Goal: Use online tool/utility: Utilize a website feature to perform a specific function

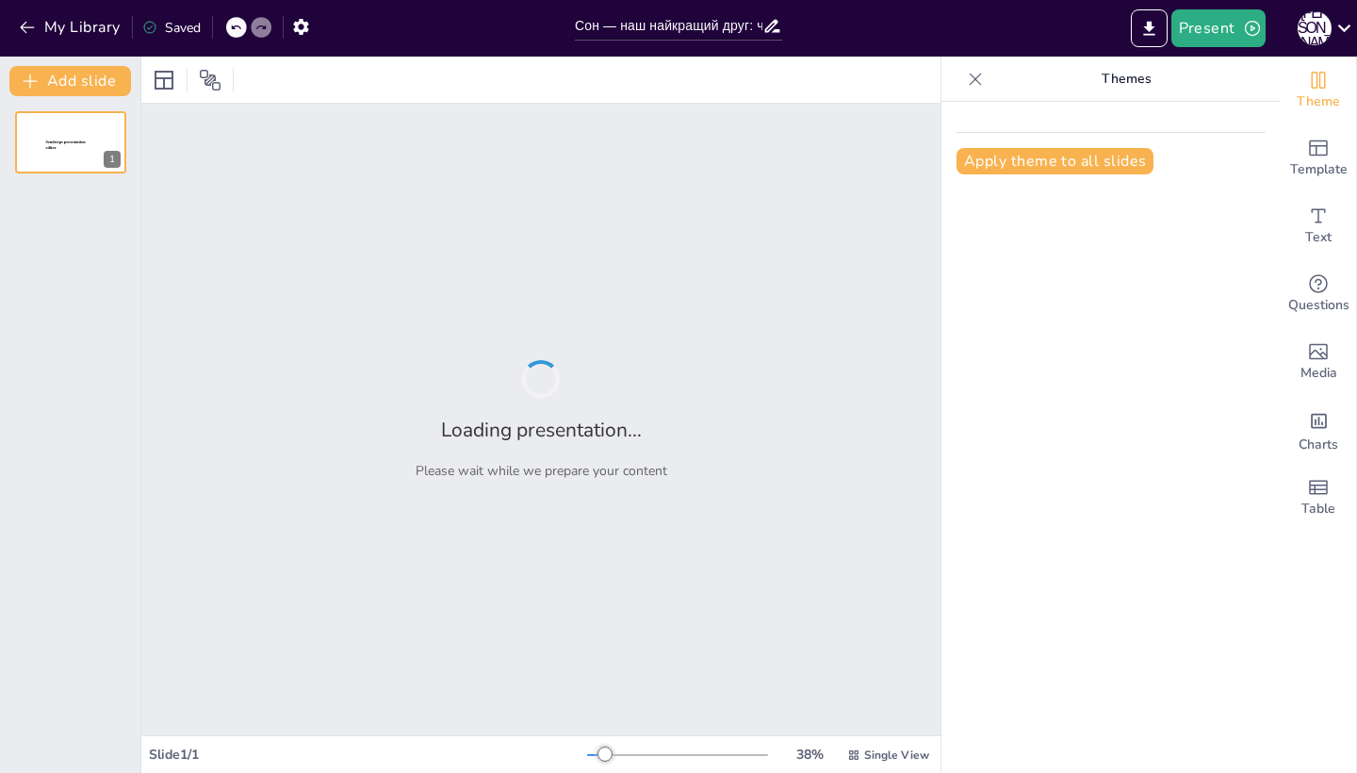
type input "Сон — наш найкращий друг: чому важливо спати достатньо?"
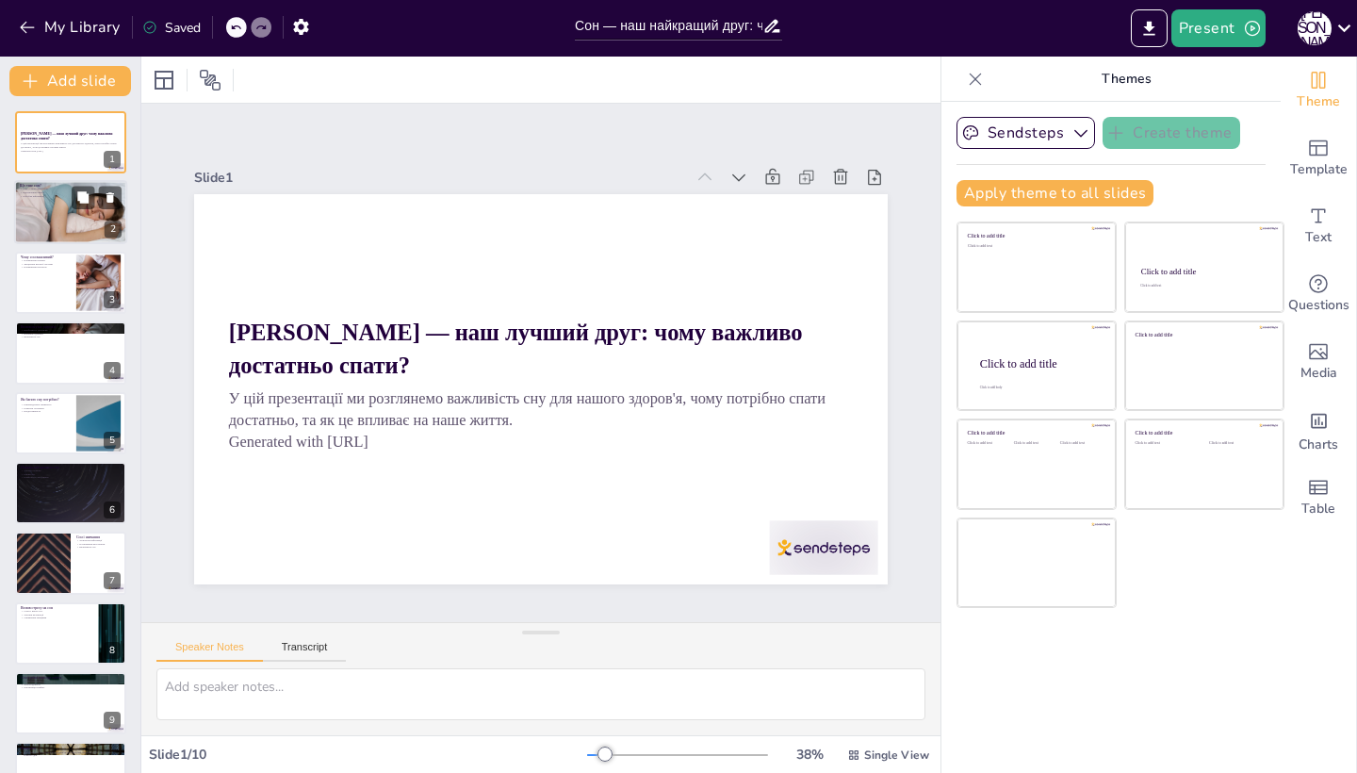
click at [74, 235] on div at bounding box center [70, 212] width 113 height 75
type textarea "Сон є природним станом, в якому наш організм відновлюється. Це важливо для підт…"
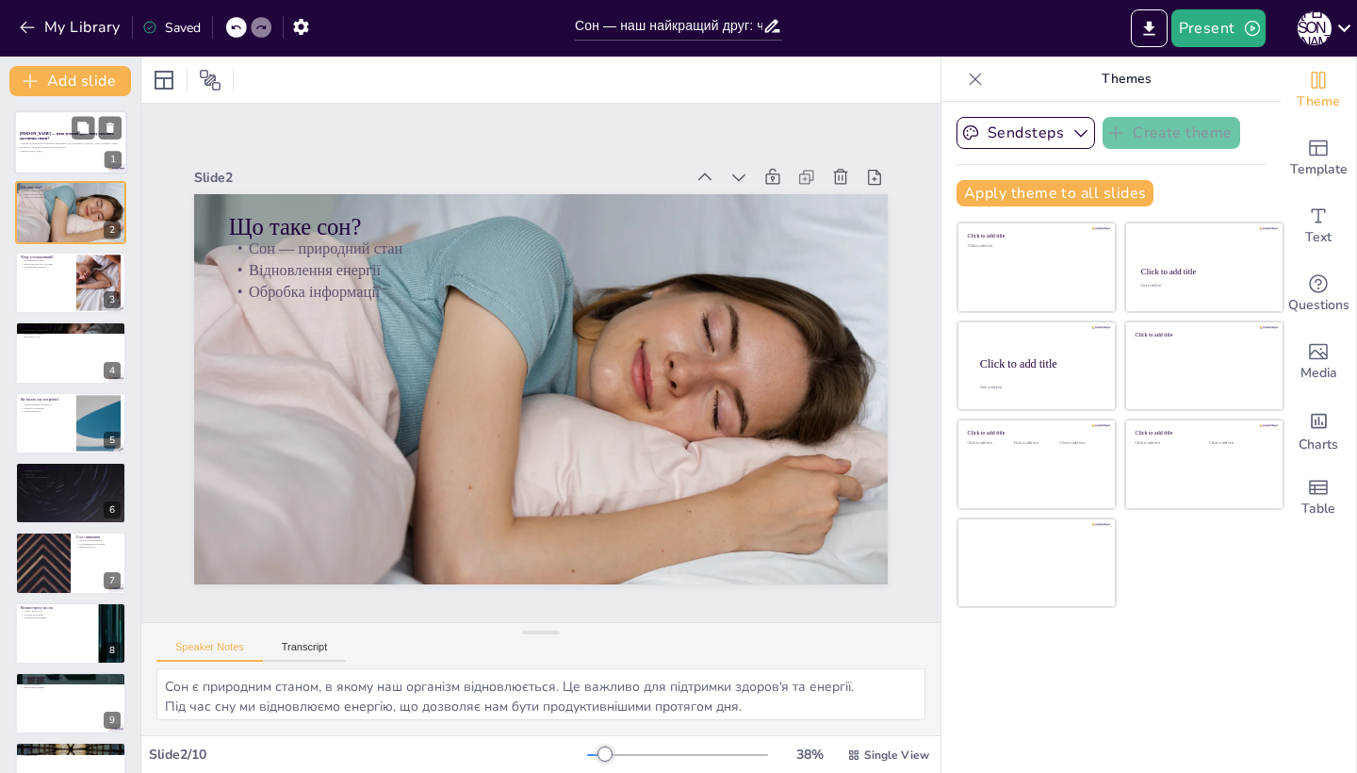
click at [37, 137] on strong "[PERSON_NAME] — наш лучший друг: чому важливо достатньо спати?" at bounding box center [67, 135] width 94 height 9
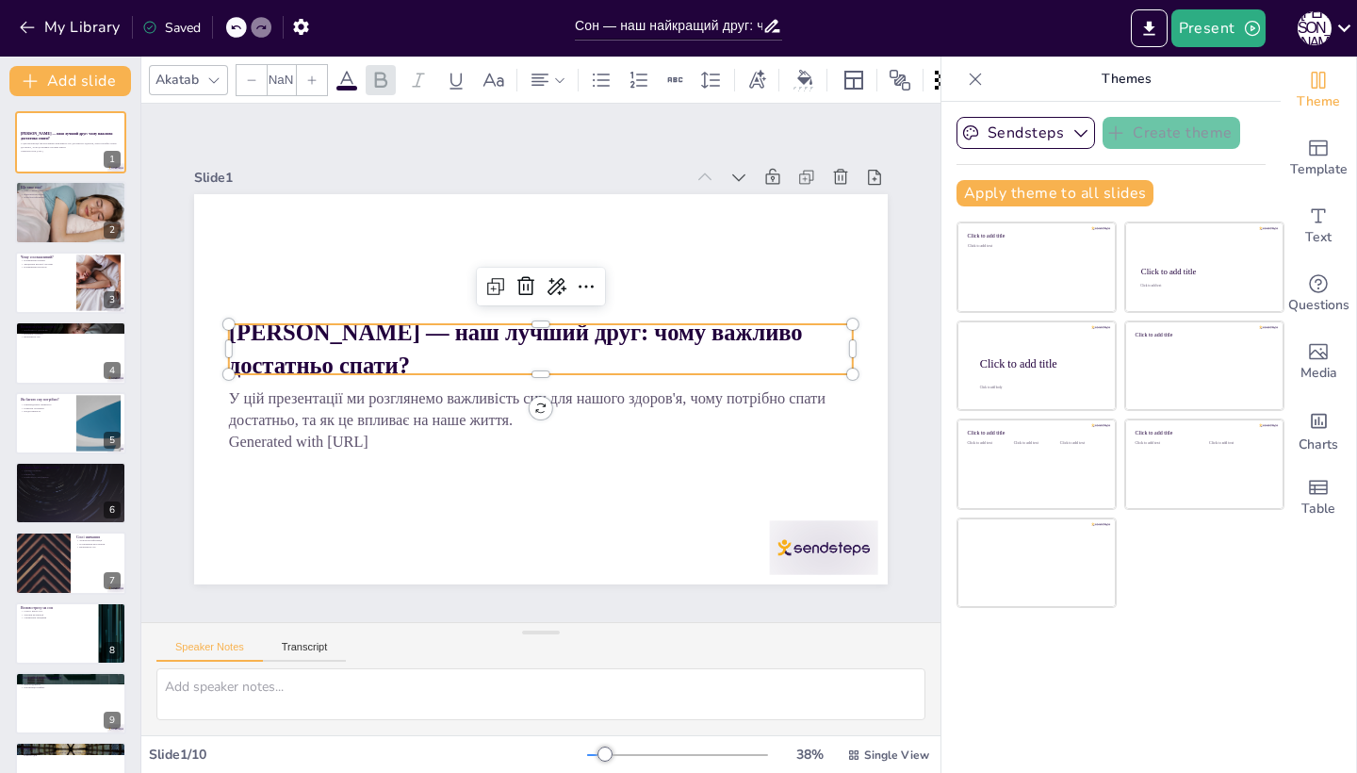
click at [357, 354] on strong "[PERSON_NAME] — наш лучший друг: чому важливо достатньо спати?" at bounding box center [517, 330] width 577 height 86
type input "48"
click at [357, 353] on strong "[PERSON_NAME] — наш лучший друг: чому важливо достатньо спати?" at bounding box center [516, 349] width 574 height 58
click at [357, 353] on strong "[PERSON_NAME] — наш лучший друг: чому важливо достатньо спати?" at bounding box center [517, 330] width 577 height 86
click at [554, 291] on icon at bounding box center [557, 286] width 19 height 17
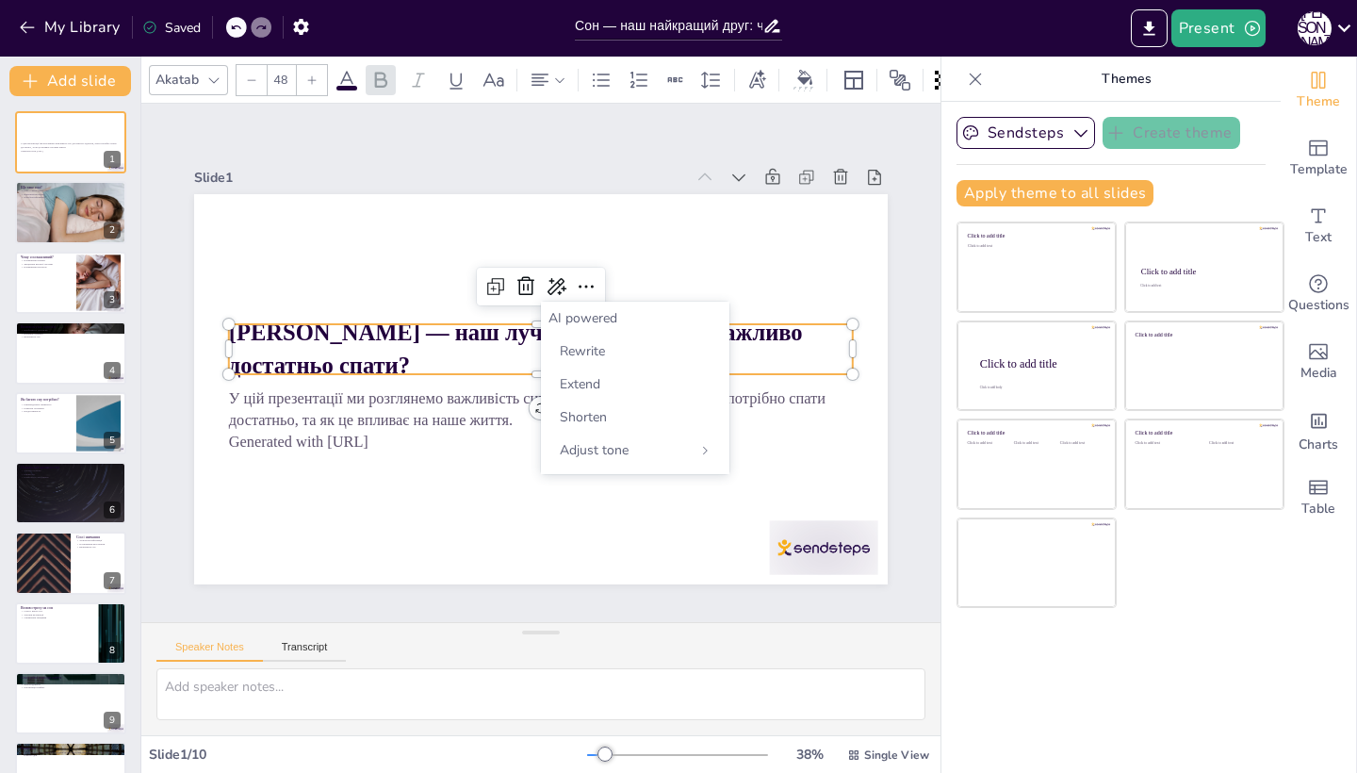
click at [369, 356] on strong "[PERSON_NAME] — наш лучший друг: чому важливо достатньо спати?" at bounding box center [517, 330] width 577 height 86
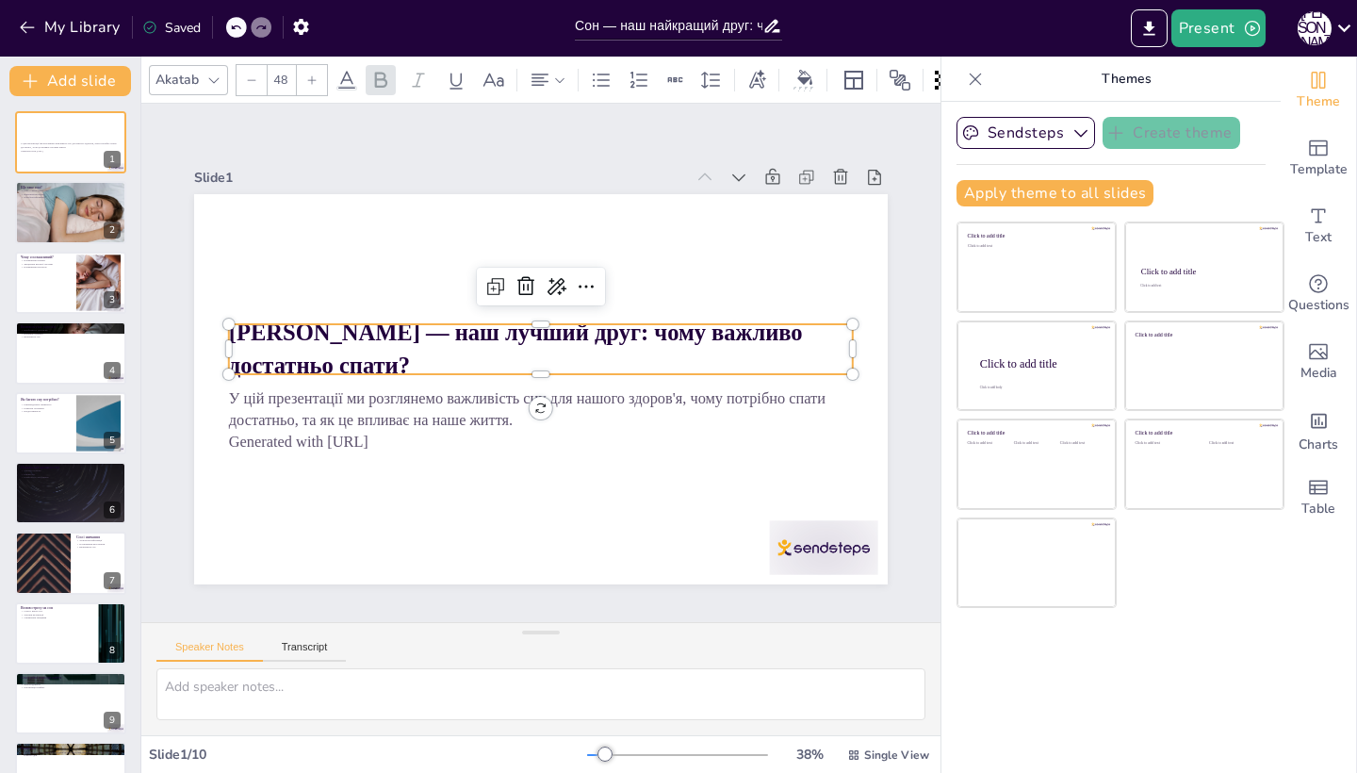
click at [358, 354] on strong "[PERSON_NAME] — наш лучший друг: чому важливо достатньо спати?" at bounding box center [519, 328] width 573 height 144
click at [358, 354] on strong "[PERSON_NAME] — наш лучший друг: чому важливо достатньо спати?" at bounding box center [519, 327] width 573 height 144
click at [358, 354] on strong "[PERSON_NAME] — наш лучший друг: чому важливо достатньо спати?" at bounding box center [517, 330] width 577 height 86
drag, startPoint x: 358, startPoint y: 354, endPoint x: 407, endPoint y: 350, distance: 49.2
click at [407, 350] on strong "[PERSON_NAME] — наш лучший друг: чому важливо достатньо спати?" at bounding box center [521, 326] width 564 height 202
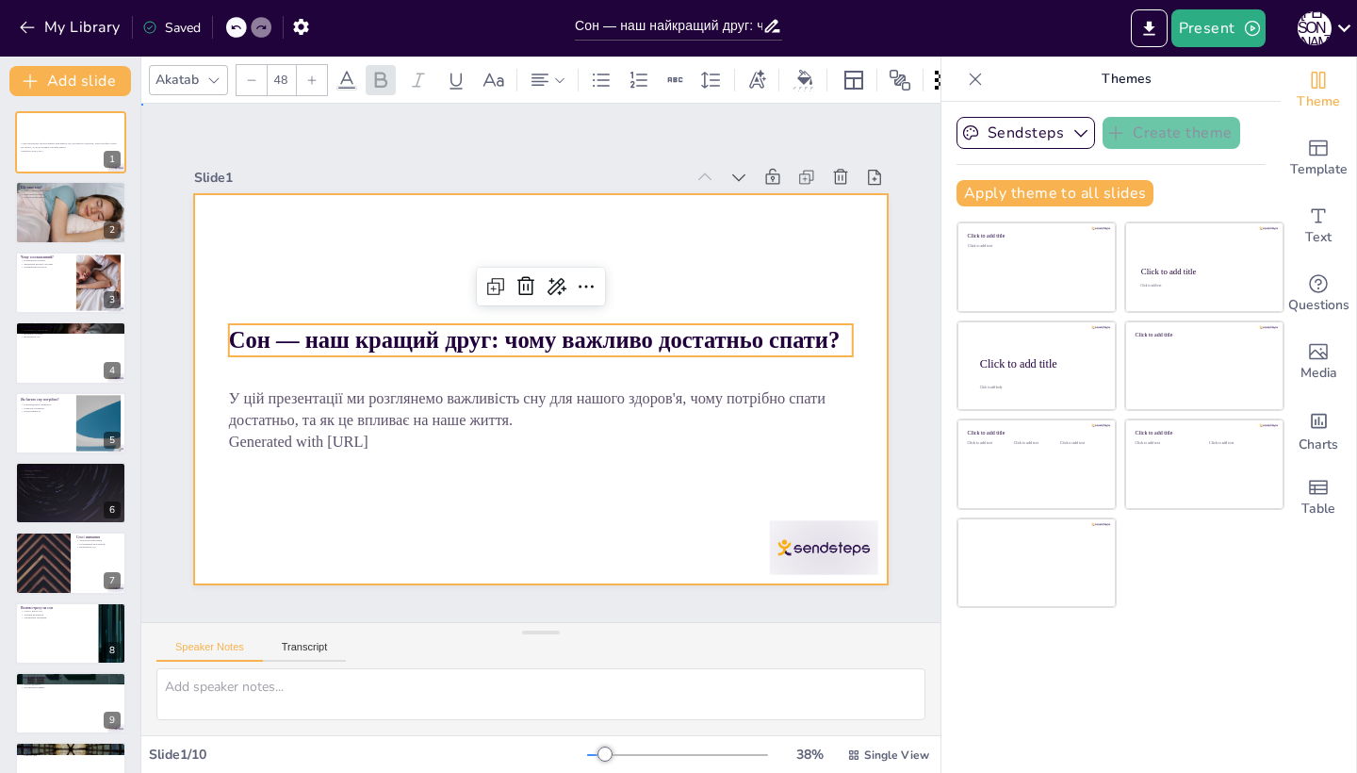
click at [568, 496] on div at bounding box center [536, 388] width 760 height 526
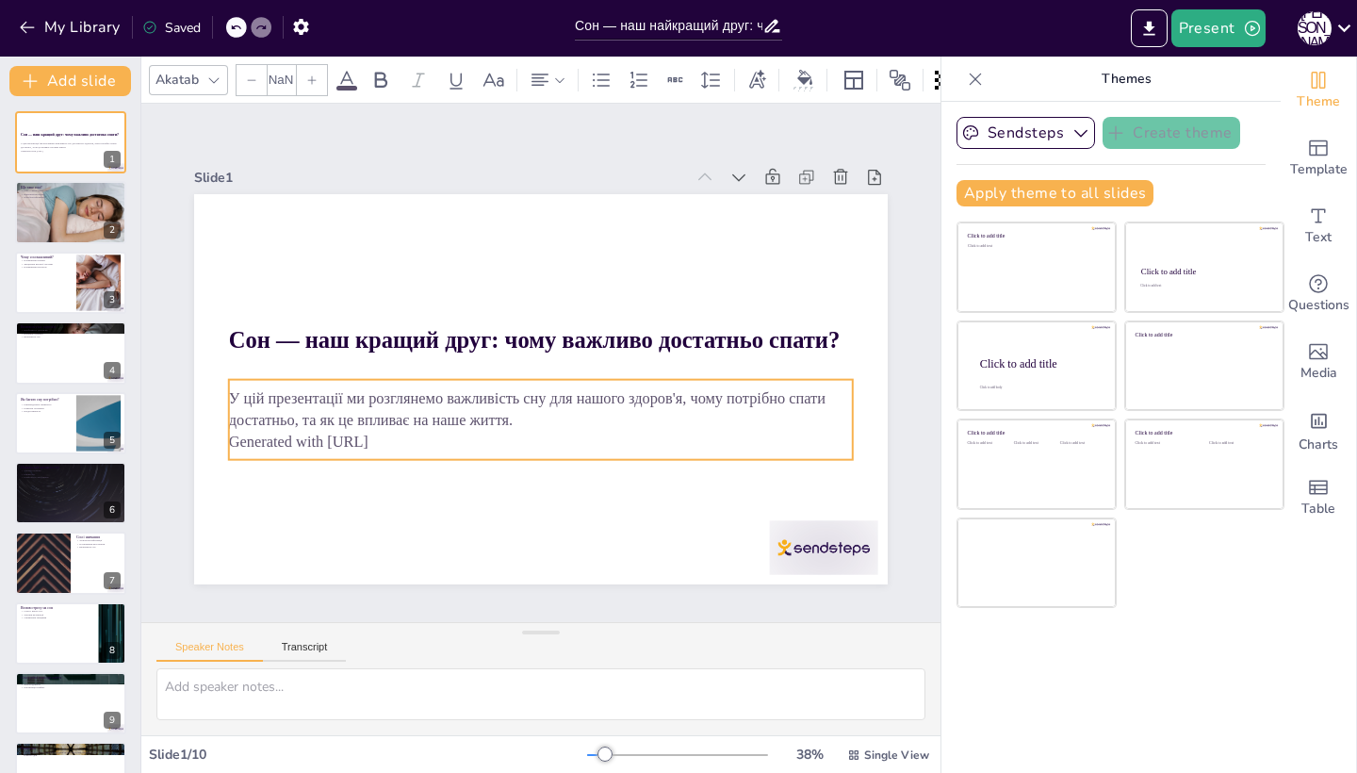
click at [362, 436] on p "Generated with [URL]" at bounding box center [533, 441] width 623 height 87
type input "32"
click at [411, 443] on p "Generated with [URL]" at bounding box center [533, 441] width 623 height 87
click at [402, 438] on p "Generated with [URL]" at bounding box center [533, 441] width 623 height 87
click at [405, 438] on p "Generated with [URL]" at bounding box center [524, 439] width 615 height 151
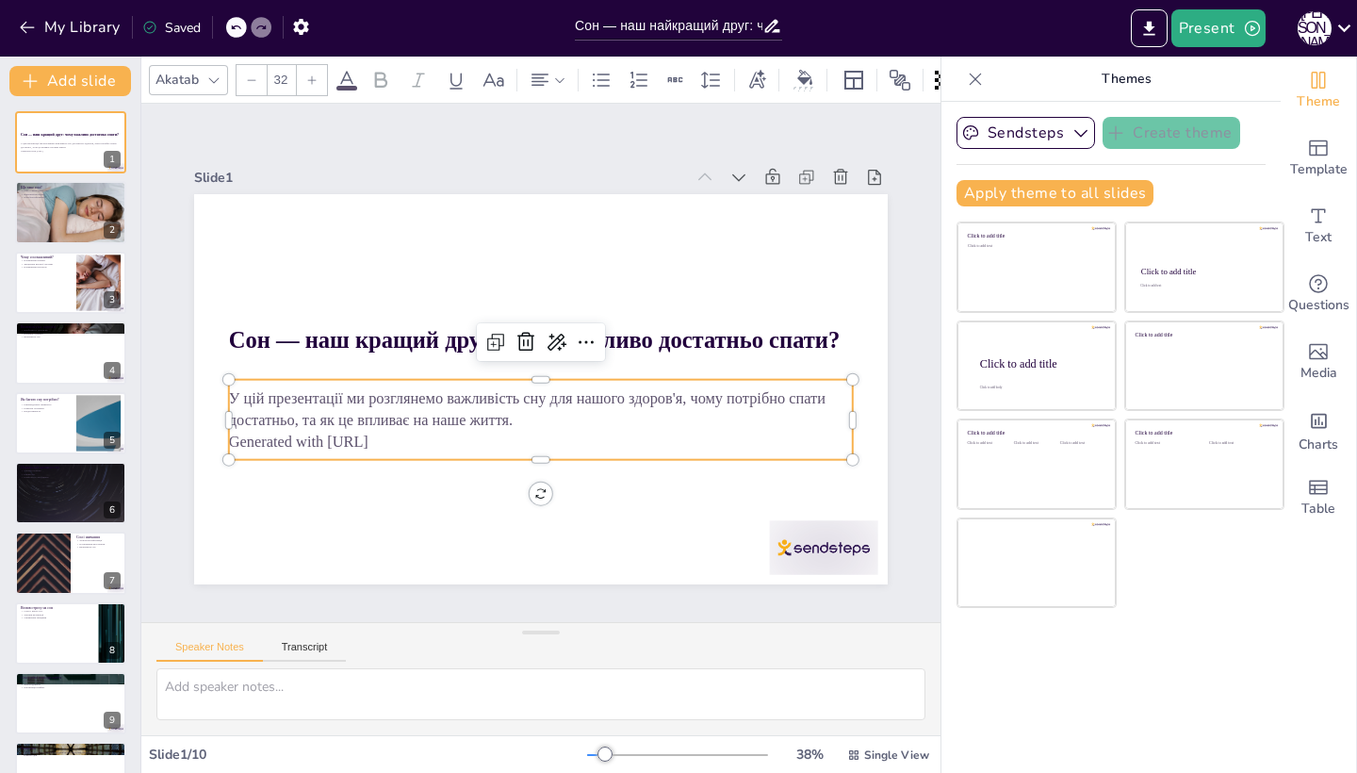
click at [405, 438] on p "Generated with [URL]" at bounding box center [533, 441] width 623 height 87
drag, startPoint x: 405, startPoint y: 438, endPoint x: 230, endPoint y: 438, distance: 175.3
click at [249, 438] on p "Generated with [URL]" at bounding box center [488, 422] width 479 height 434
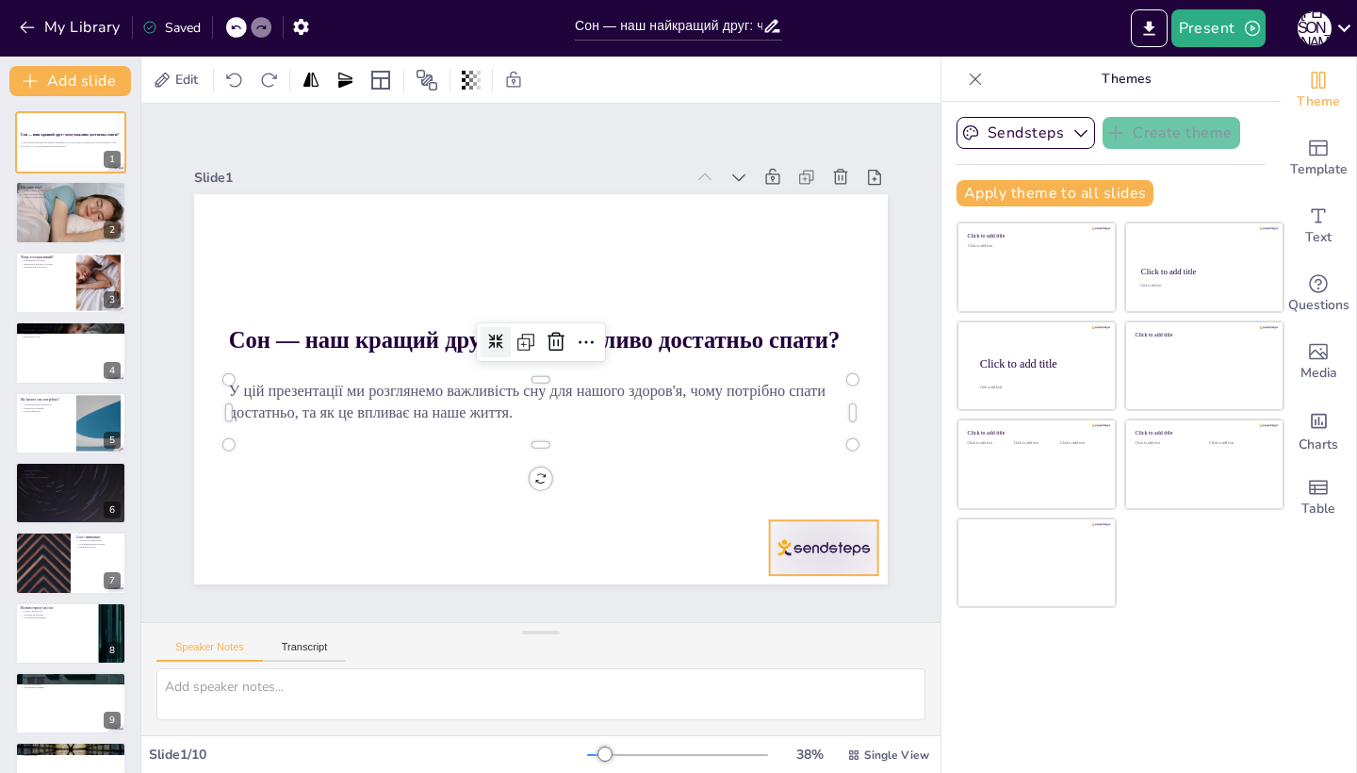
click at [841, 552] on div at bounding box center [803, 576] width 113 height 65
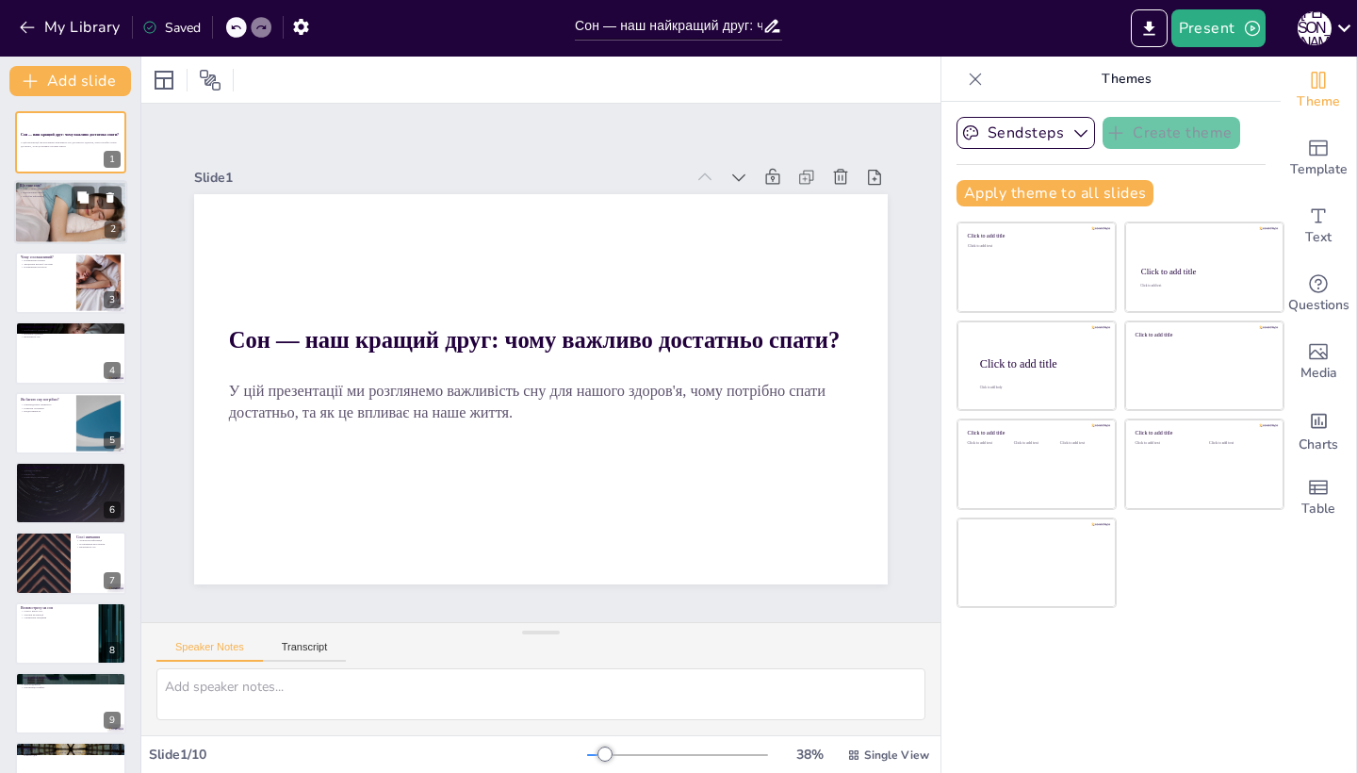
click at [67, 209] on div at bounding box center [70, 212] width 113 height 75
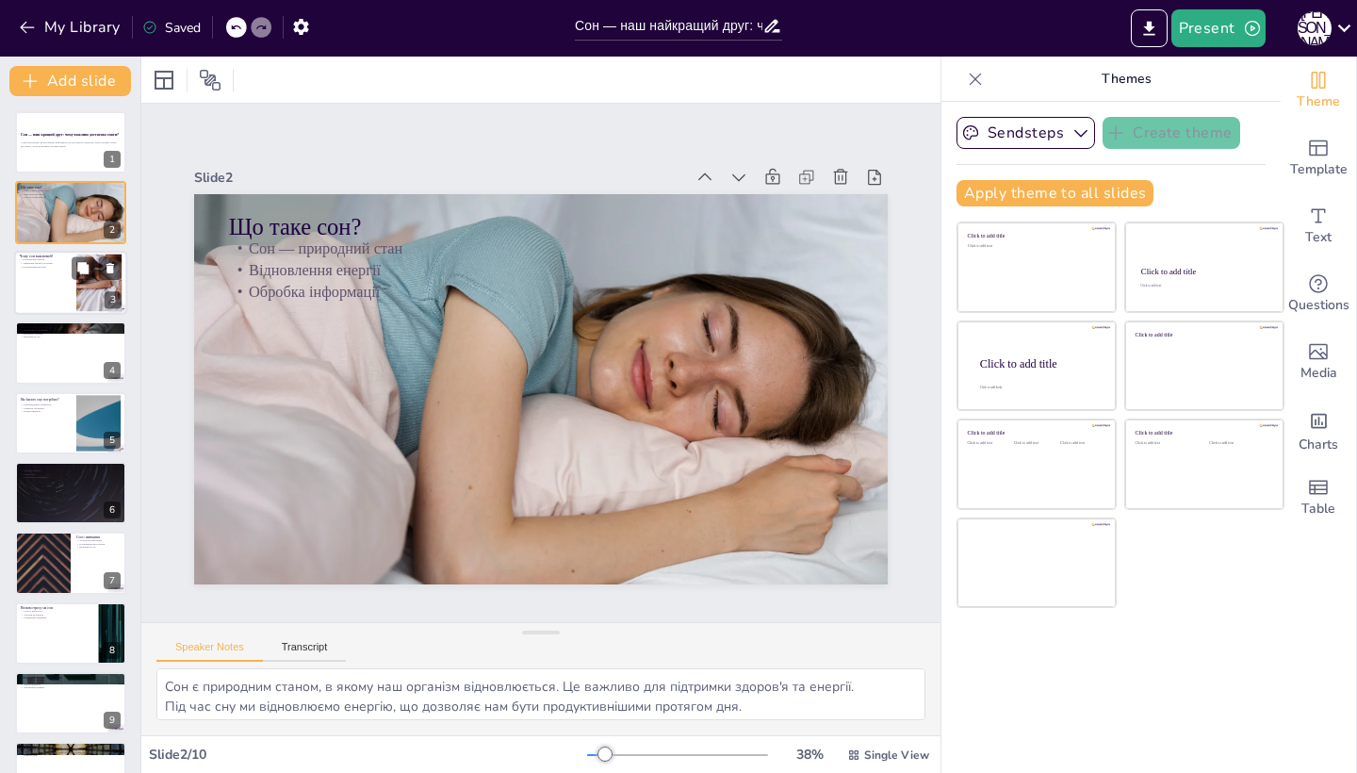
click at [48, 279] on div at bounding box center [70, 283] width 113 height 64
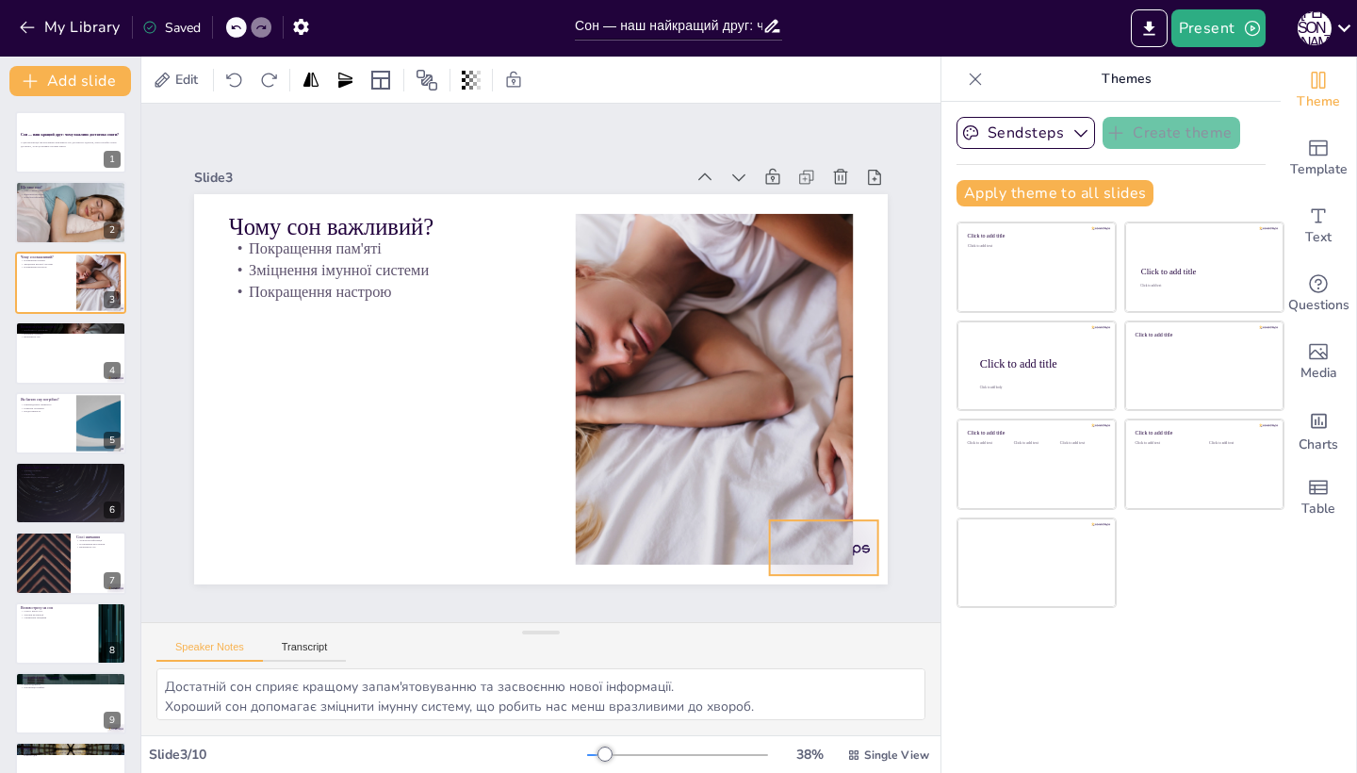
click at [812, 583] on div at bounding box center [753, 625] width 120 height 85
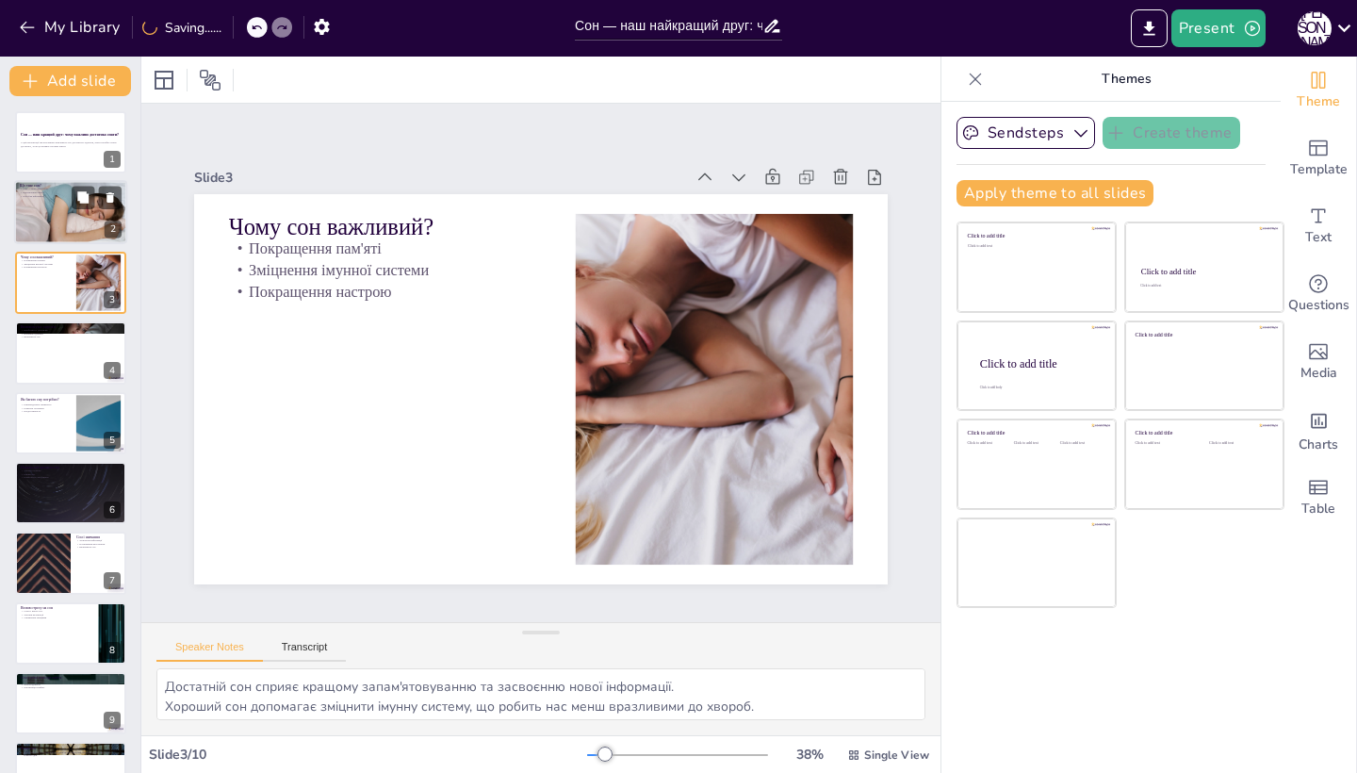
click at [54, 212] on div at bounding box center [70, 212] width 113 height 75
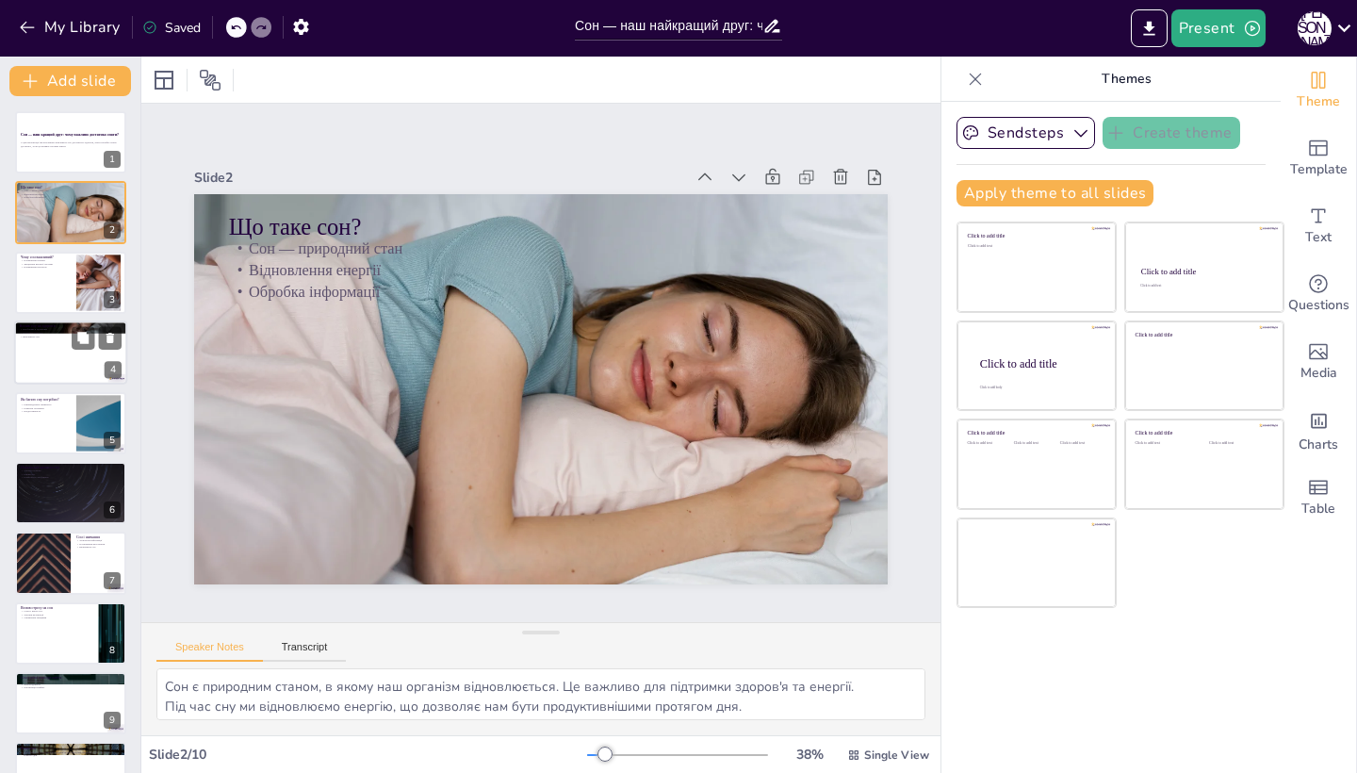
click at [69, 368] on div at bounding box center [70, 352] width 113 height 64
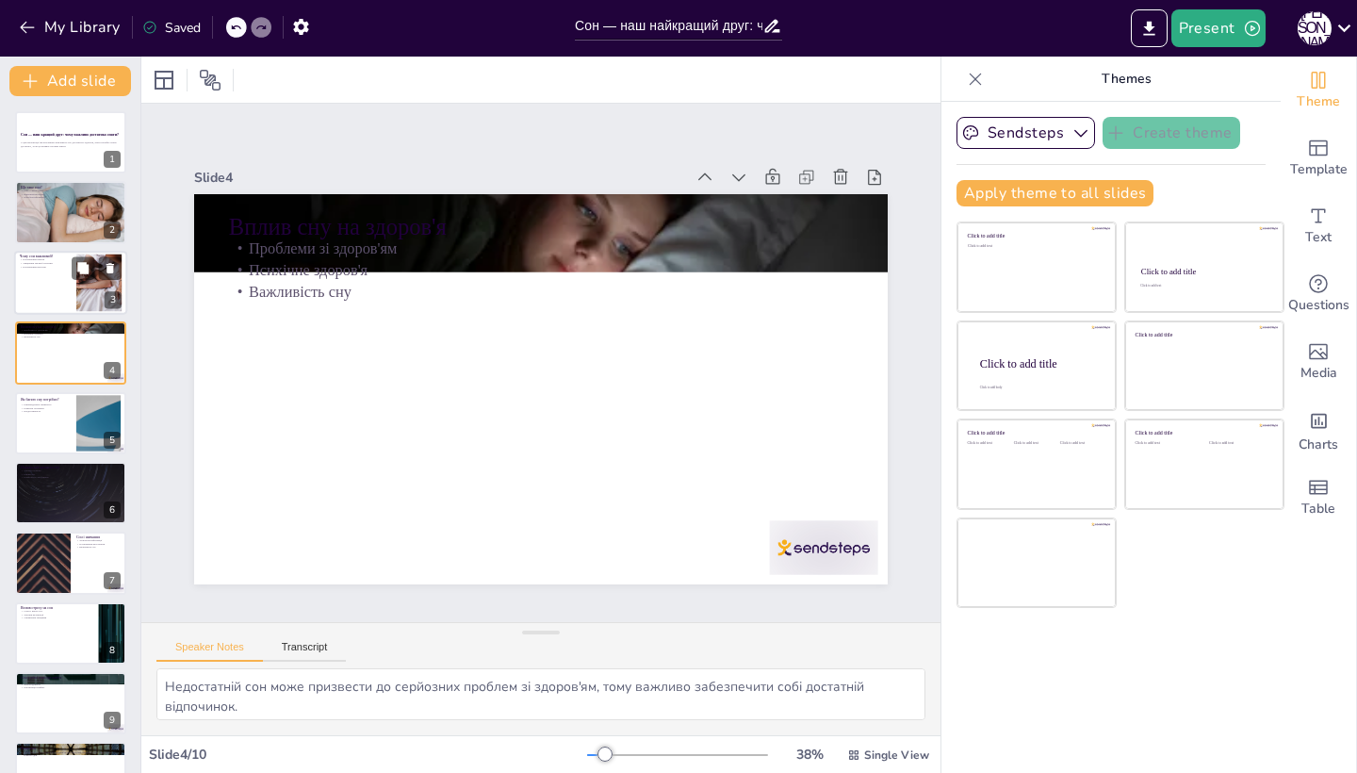
click at [51, 284] on div at bounding box center [70, 283] width 113 height 64
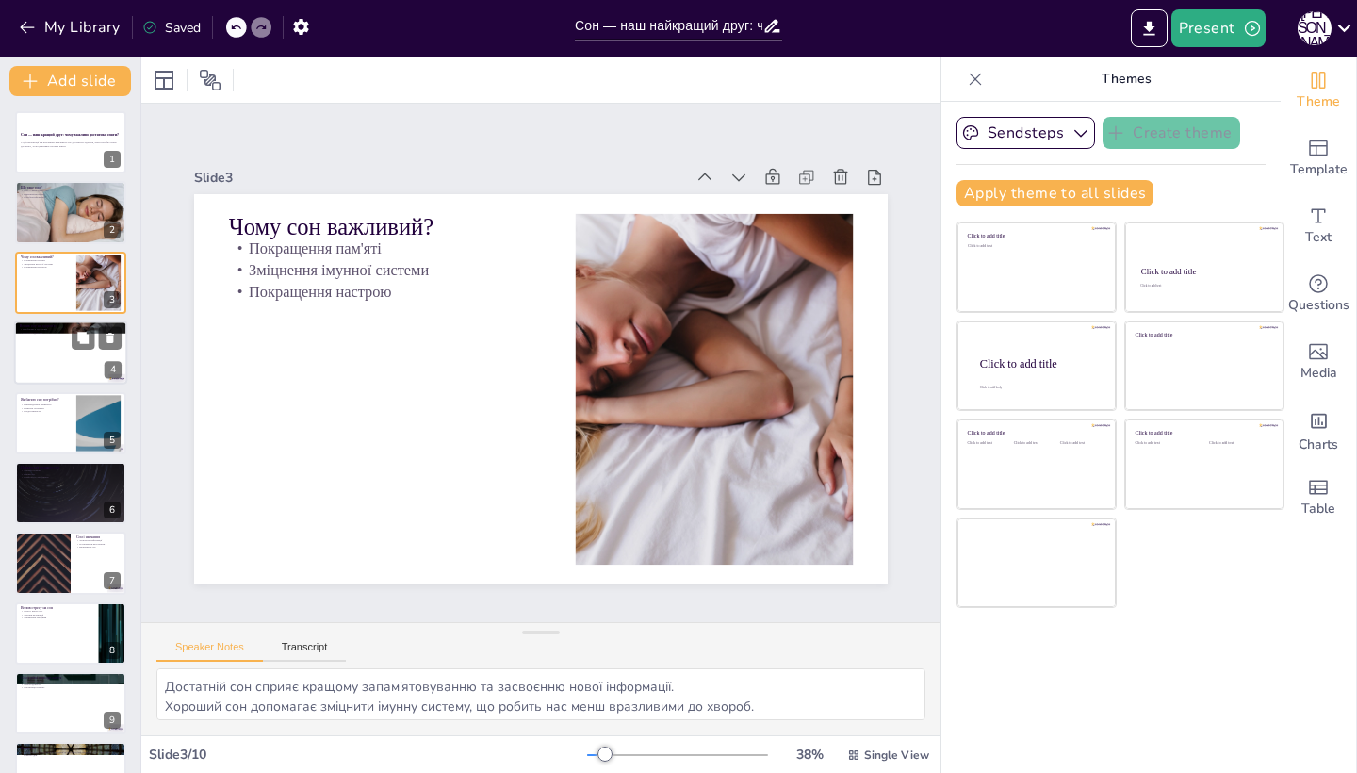
click at [77, 369] on div at bounding box center [70, 352] width 113 height 64
type textarea "Недостатній сон може призвести до серйозних проблем зі здоров'ям, тому важливо …"
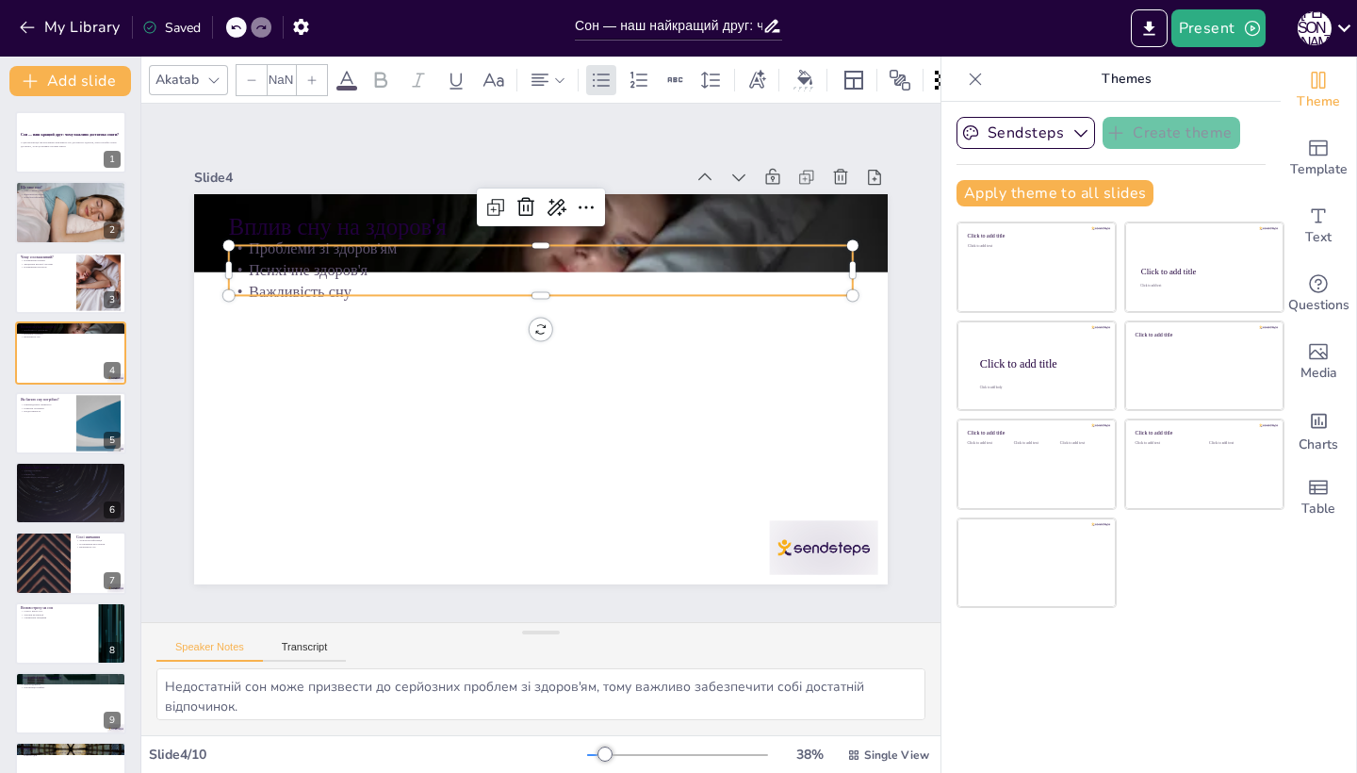
type input "32"
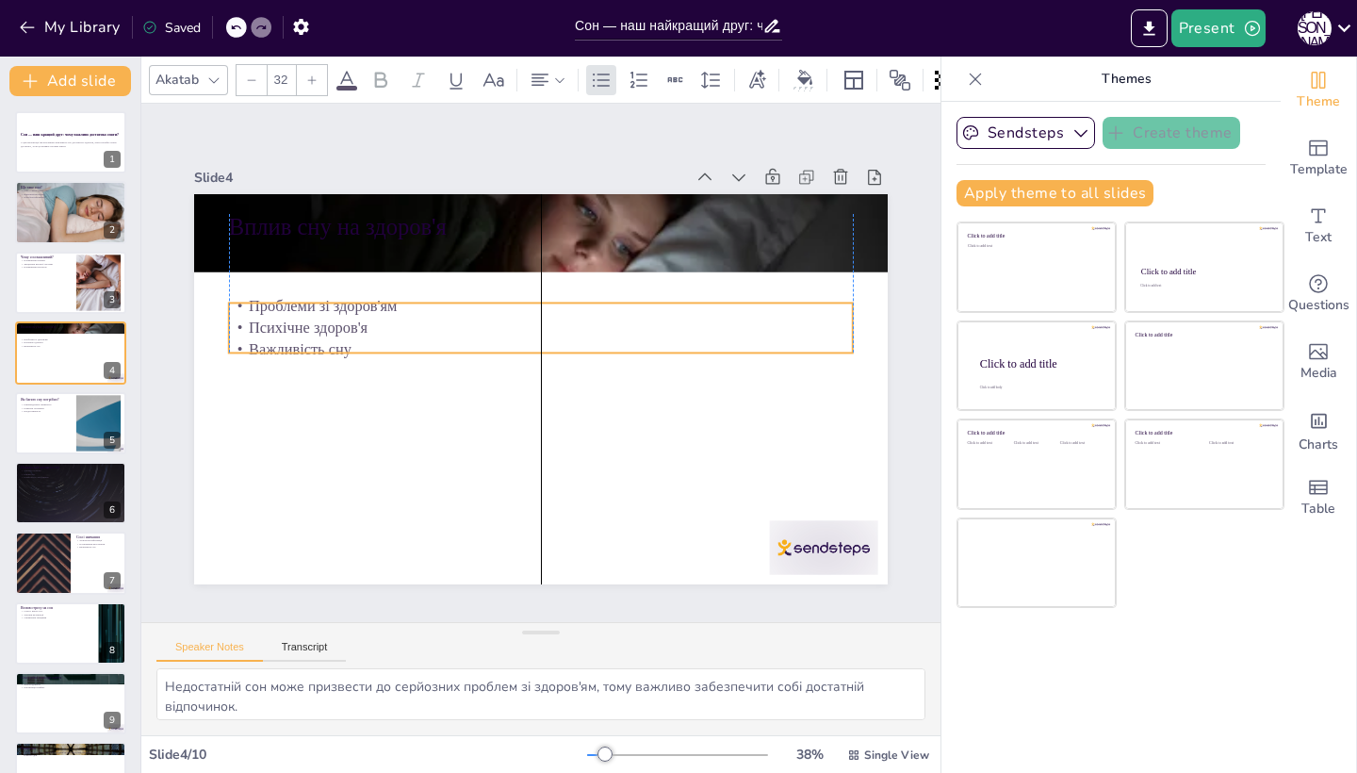
drag, startPoint x: 322, startPoint y: 279, endPoint x: 327, endPoint y: 353, distance: 73.7
click at [327, 338] on p "Психічне здоров'я" at bounding box center [541, 328] width 624 height 22
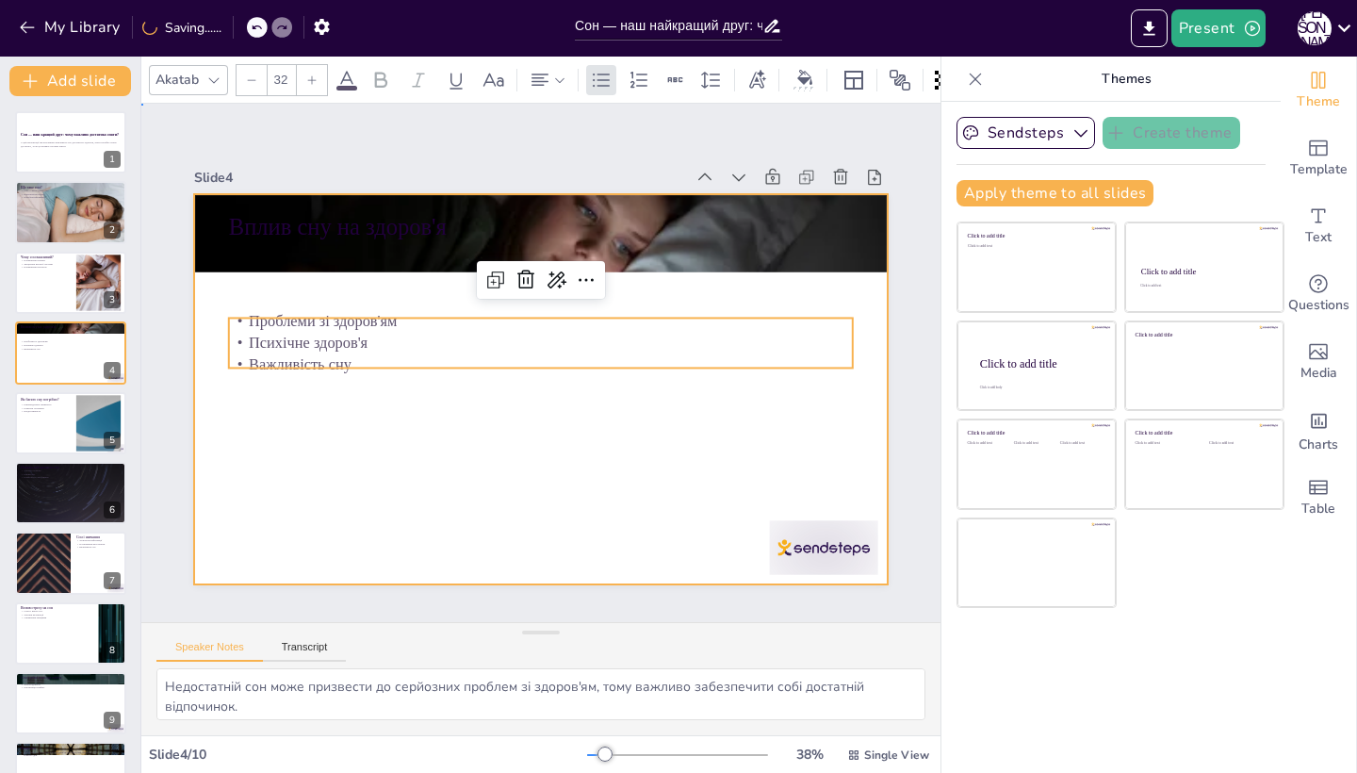
click at [346, 384] on div at bounding box center [537, 389] width 730 height 461
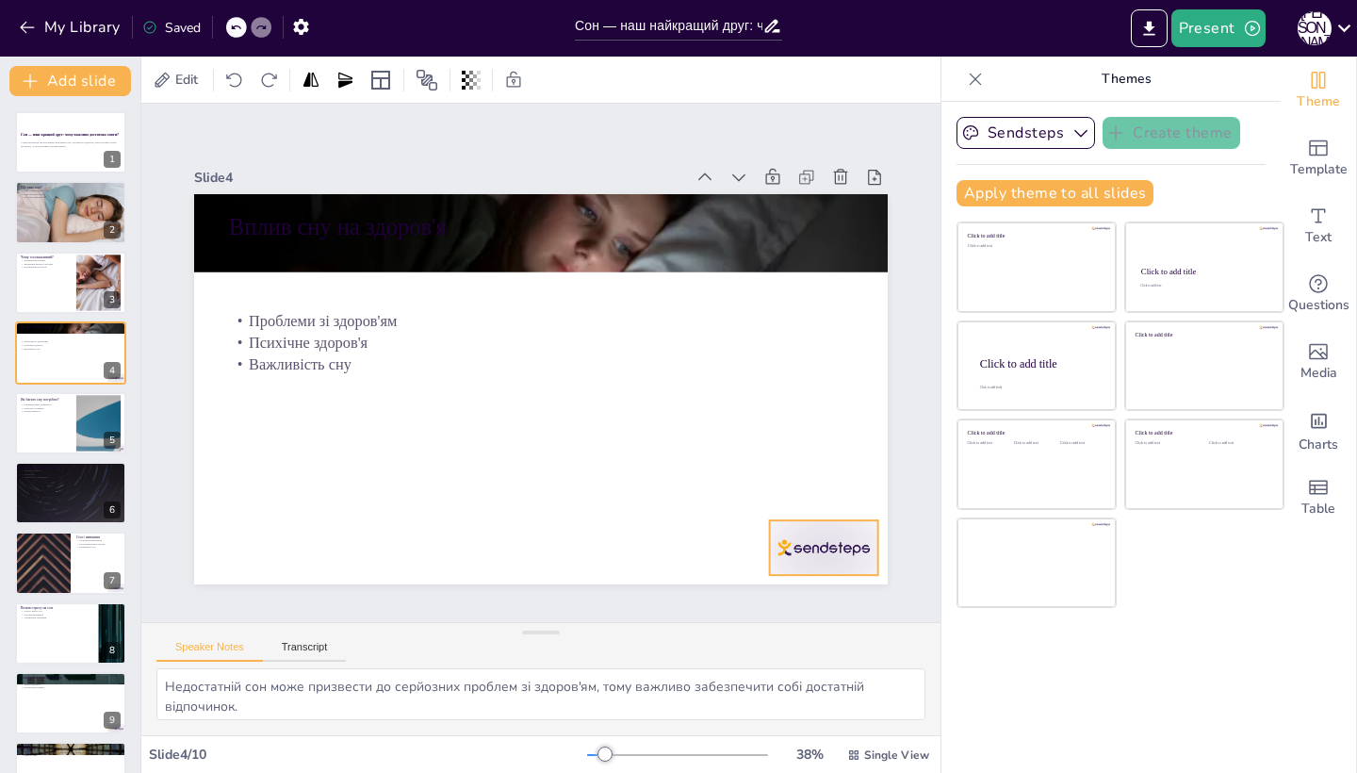
click at [838, 547] on div at bounding box center [824, 547] width 108 height 55
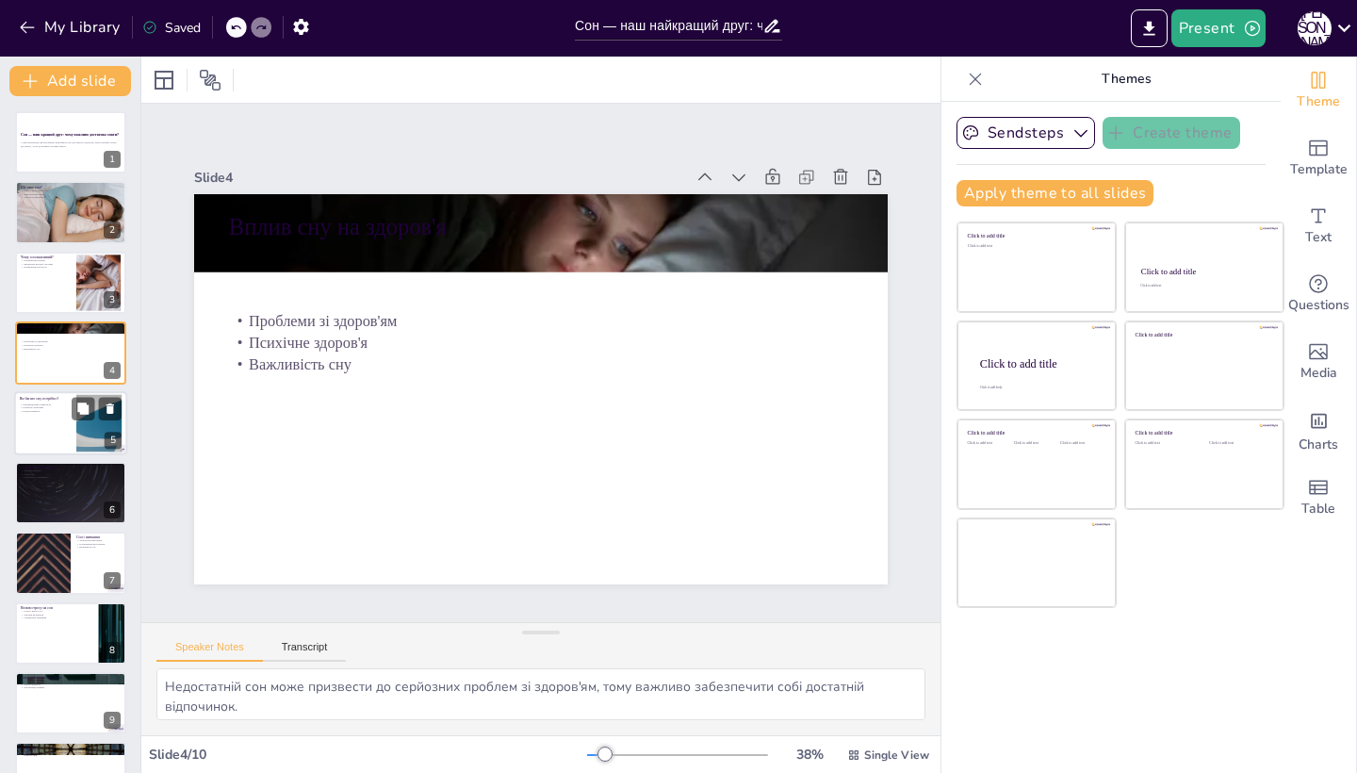
click at [80, 424] on div at bounding box center [99, 422] width 102 height 57
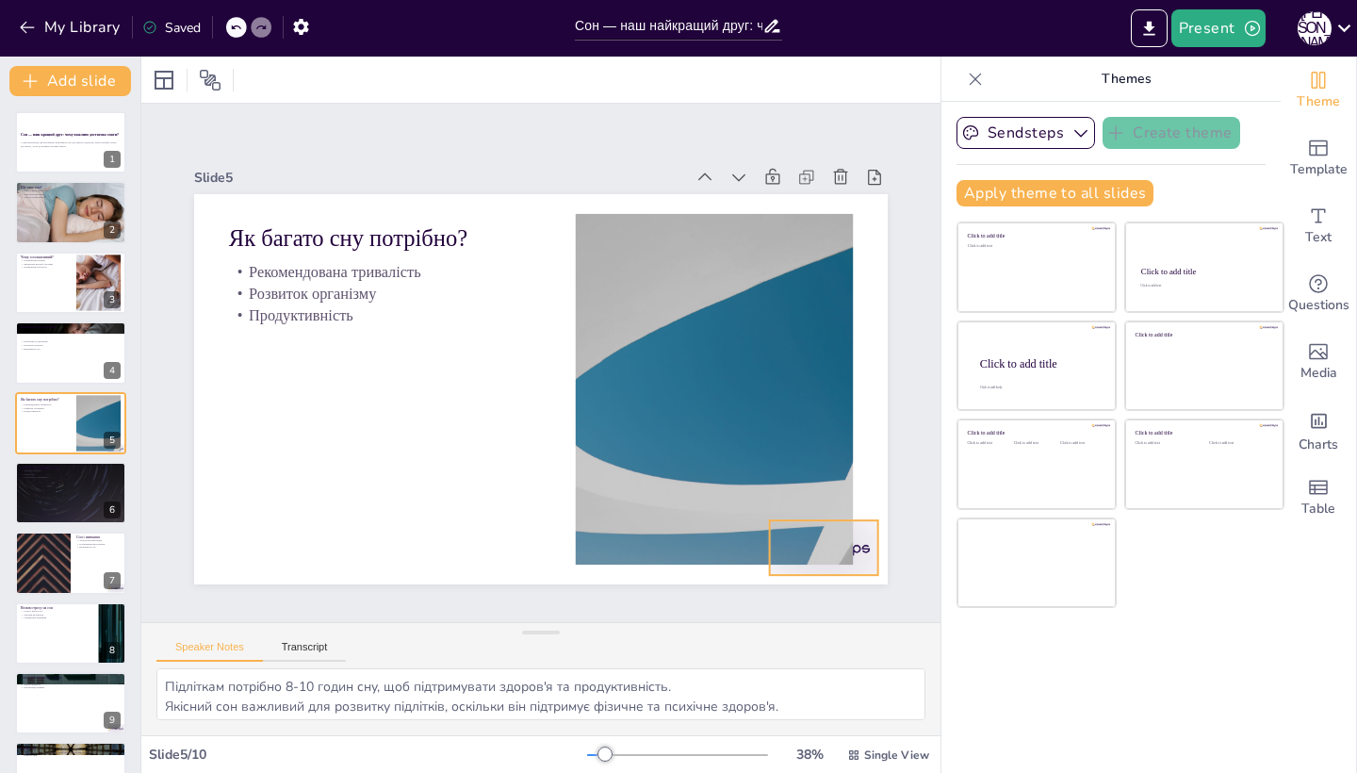
click at [304, 535] on div at bounding box center [256, 545] width 93 height 121
click at [70, 501] on div at bounding box center [70, 493] width 113 height 64
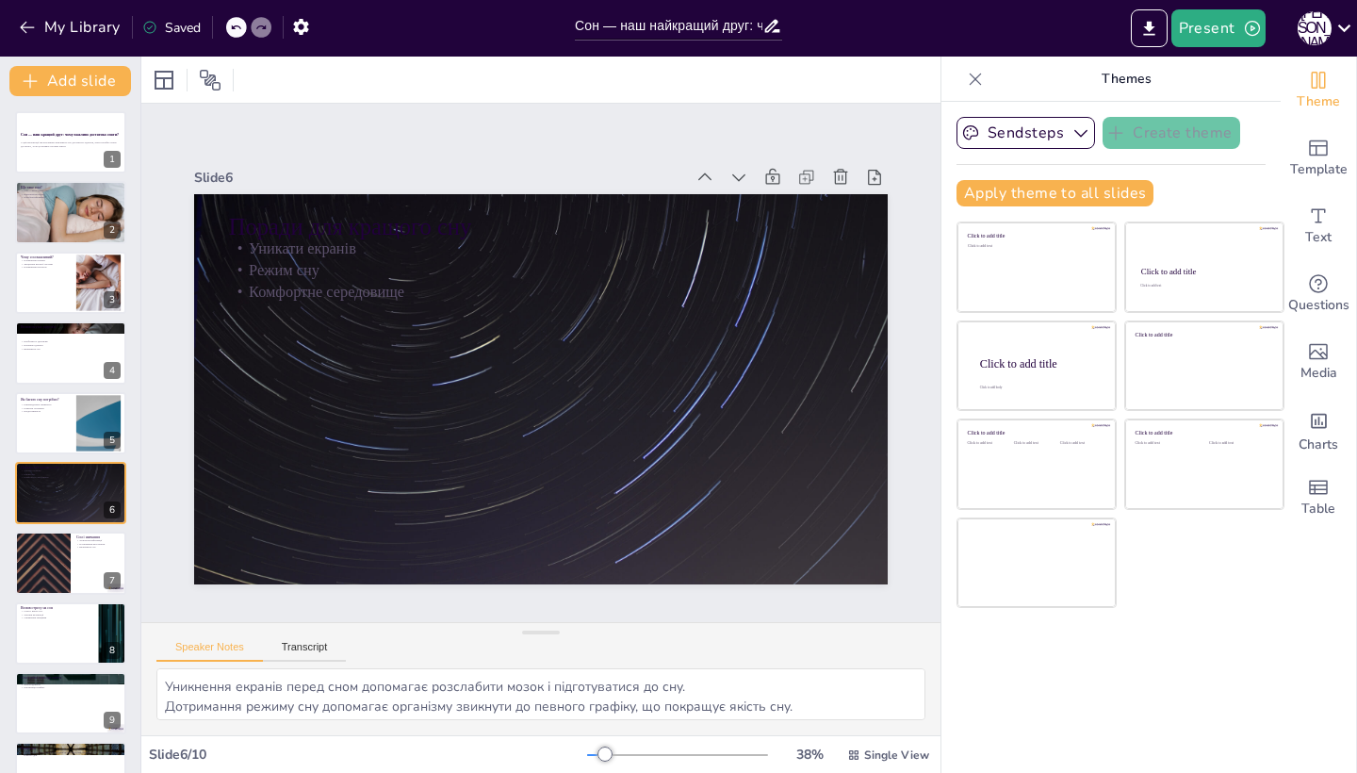
scroll to position [47, 0]
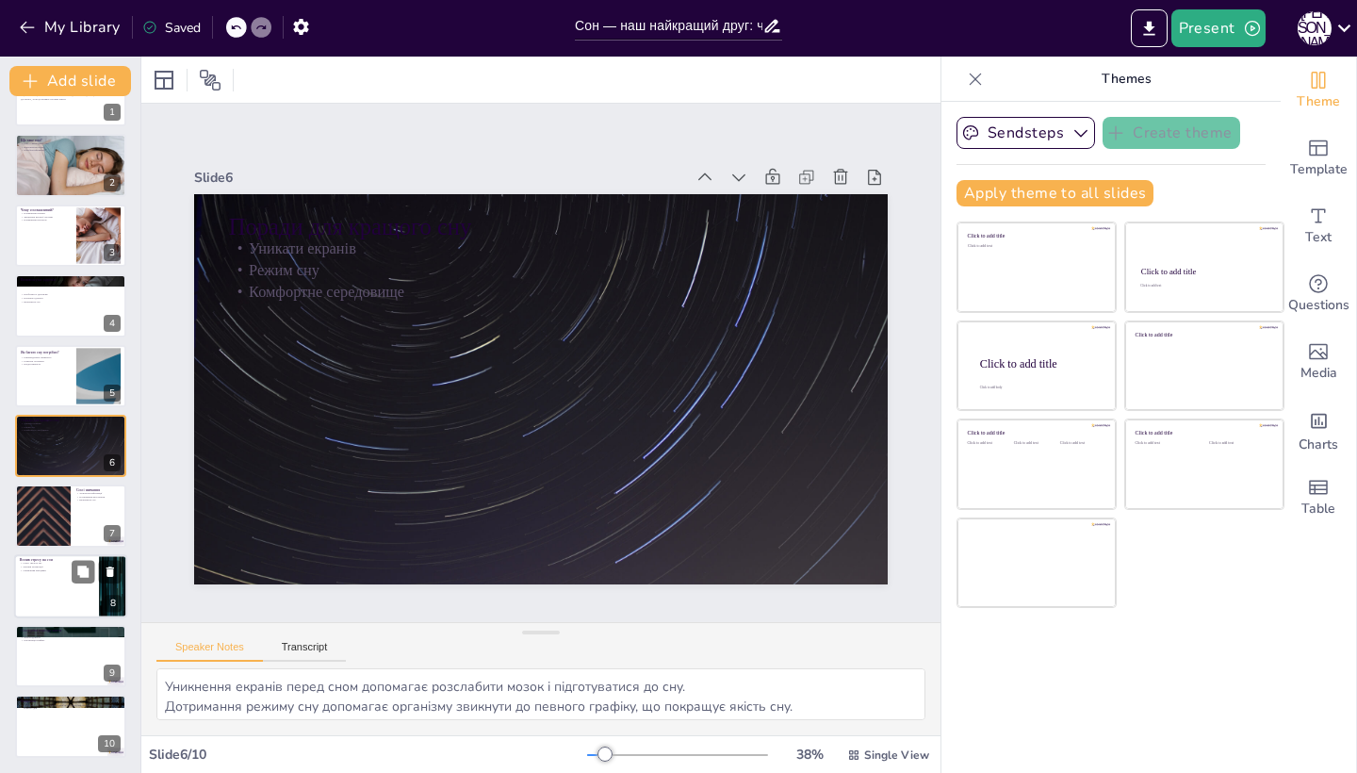
click at [65, 582] on div at bounding box center [70, 586] width 113 height 64
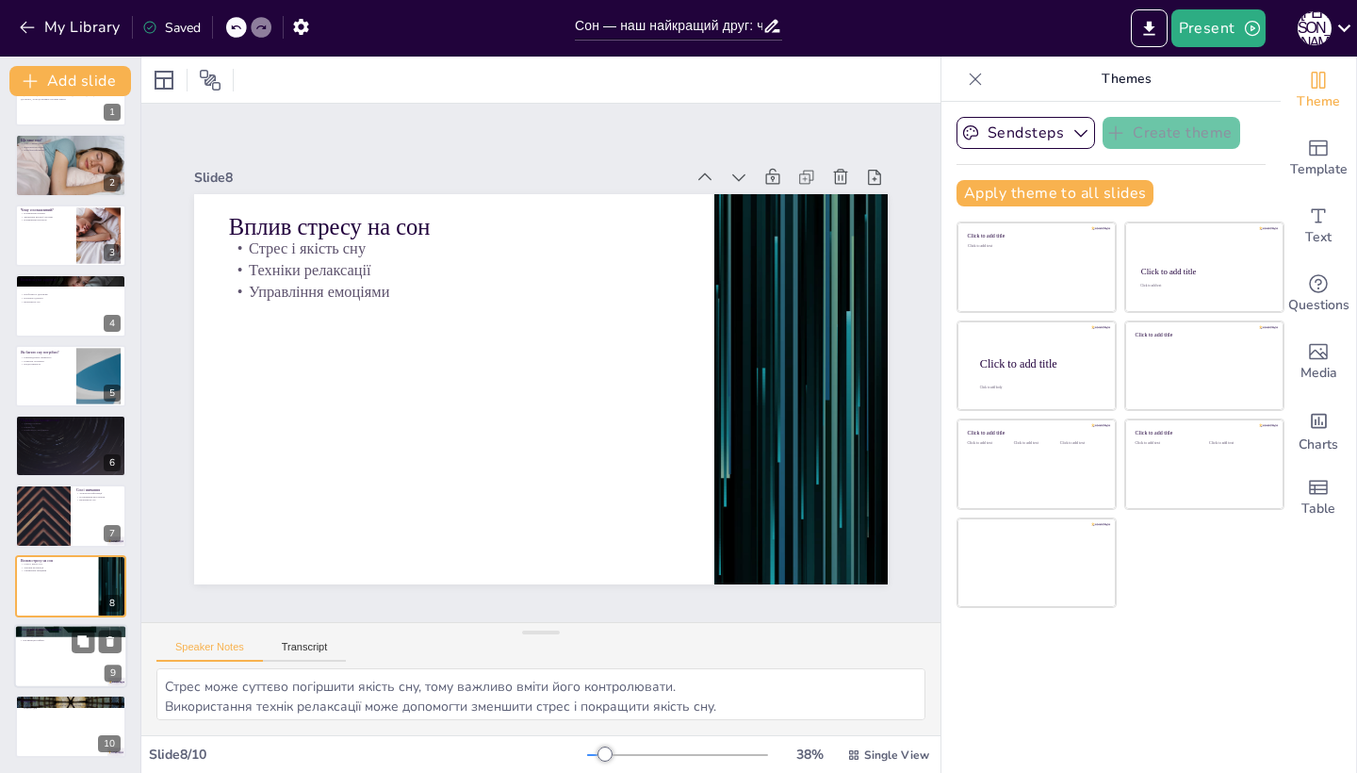
scroll to position [0, 0]
click at [46, 641] on p "Організація графіку" at bounding box center [71, 640] width 102 height 4
type textarea "Потреба в сні змінюється з віком, і важливо враховувати це для підтримки здоров…"
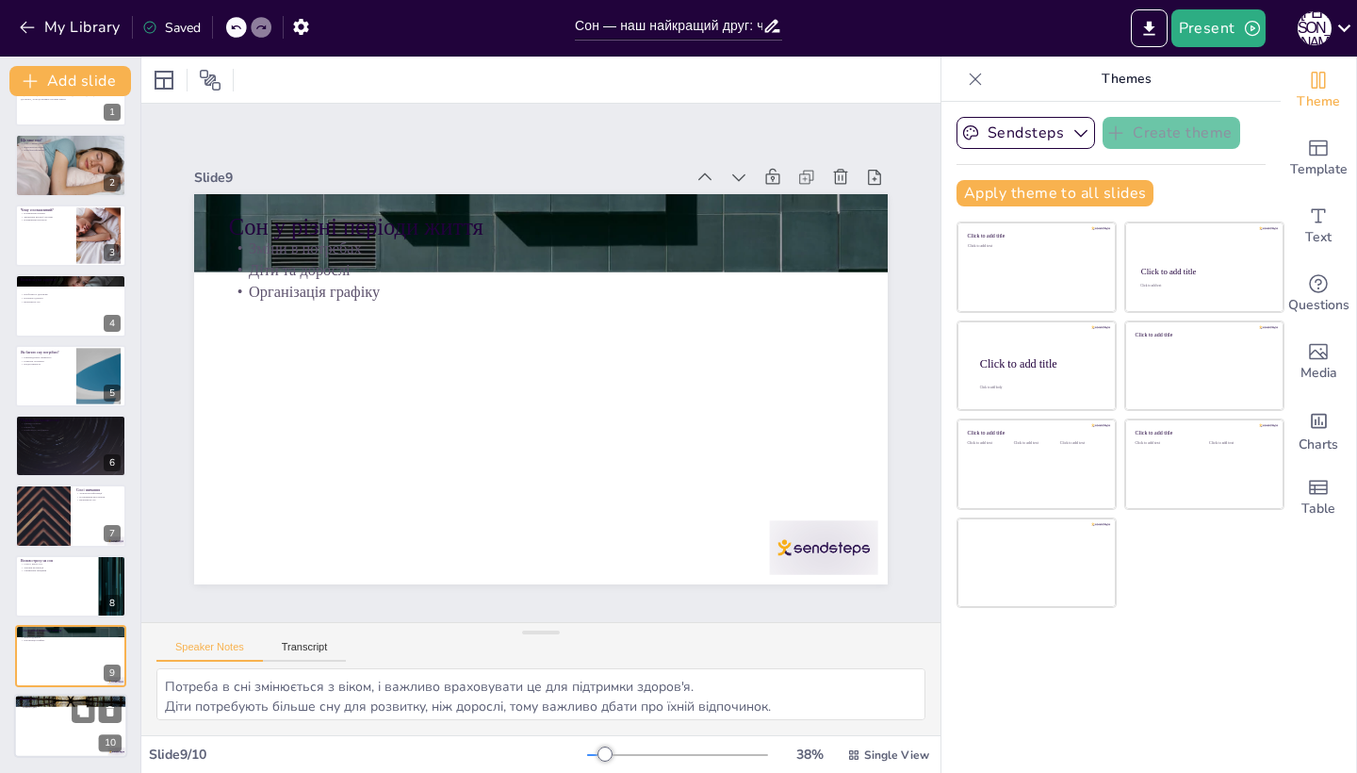
click at [66, 730] on div at bounding box center [70, 727] width 113 height 64
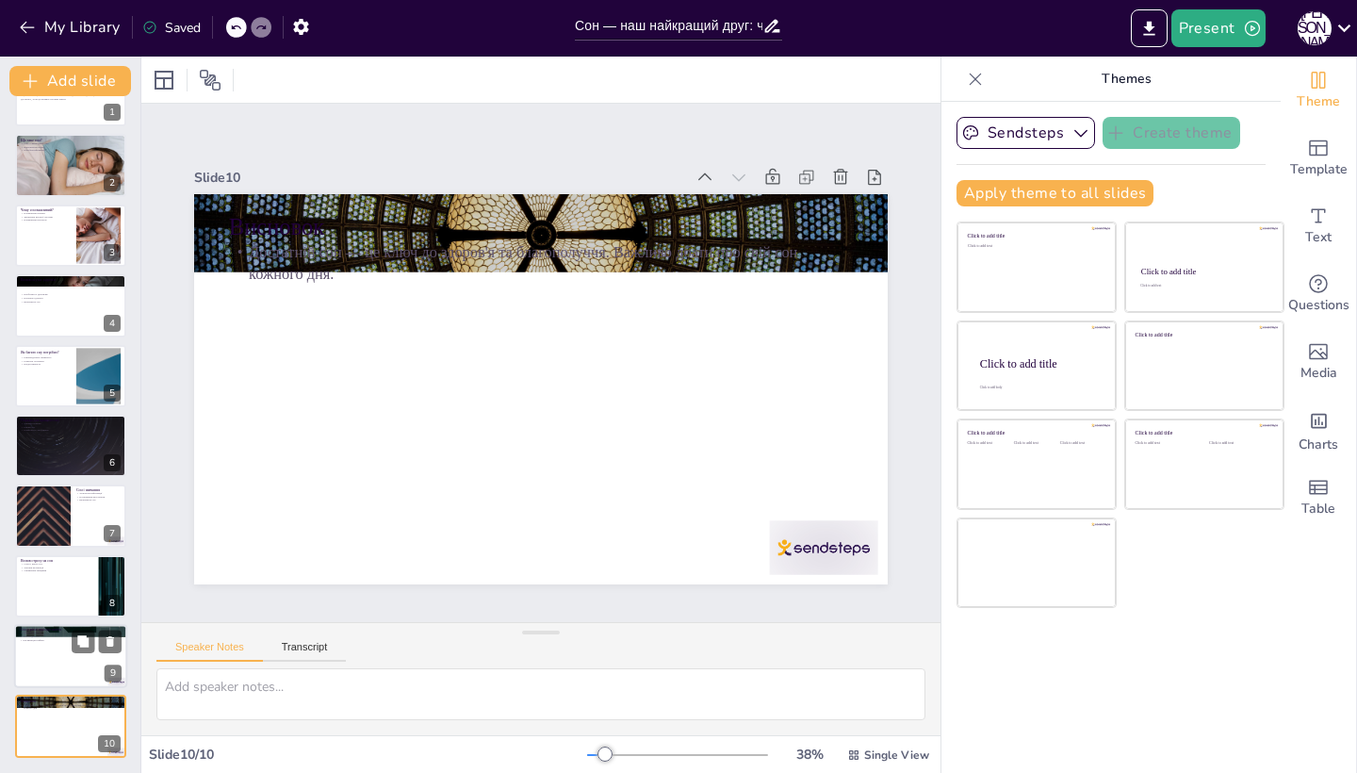
click at [49, 653] on div at bounding box center [70, 656] width 113 height 64
type textarea "Потреба в сні змінюється з віком, і важливо враховувати це для підтримки здоров…"
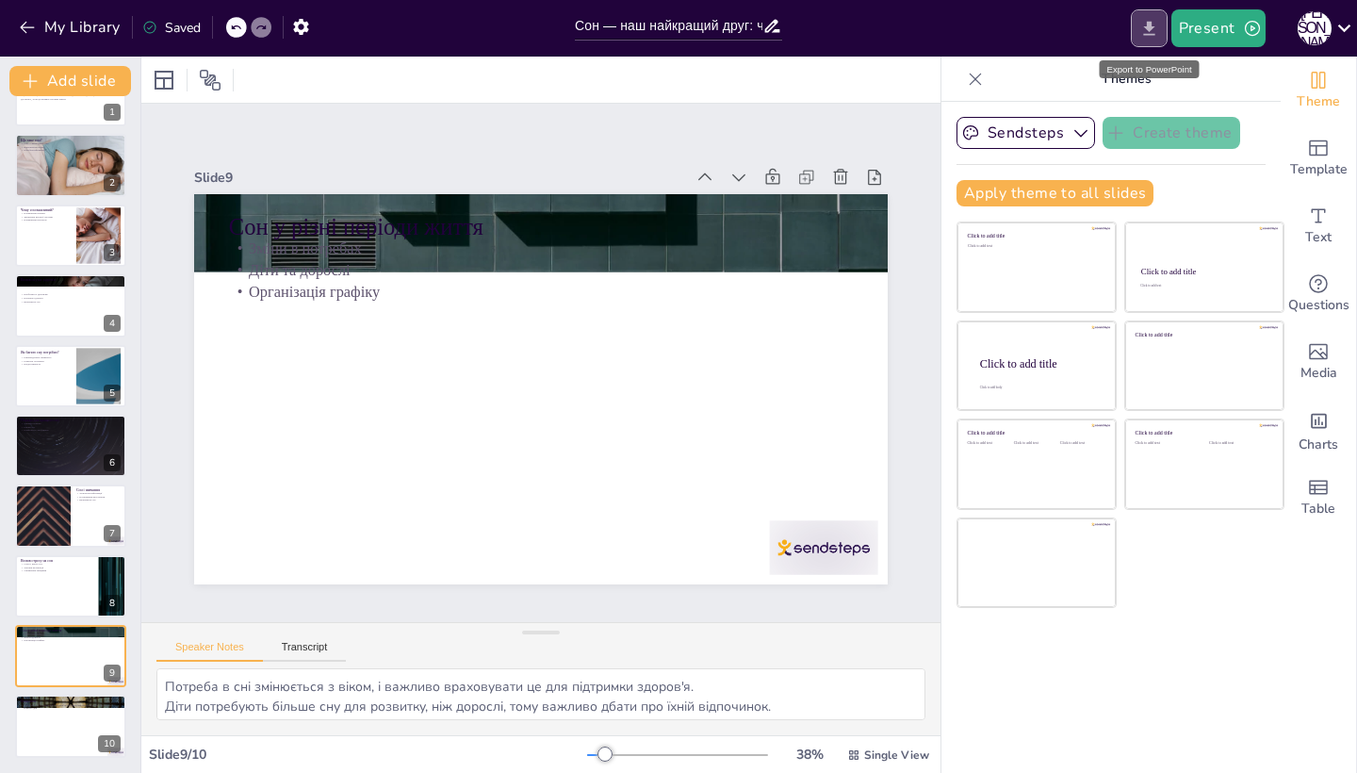
click at [1157, 30] on icon "Export to PowerPoint" at bounding box center [1150, 29] width 20 height 20
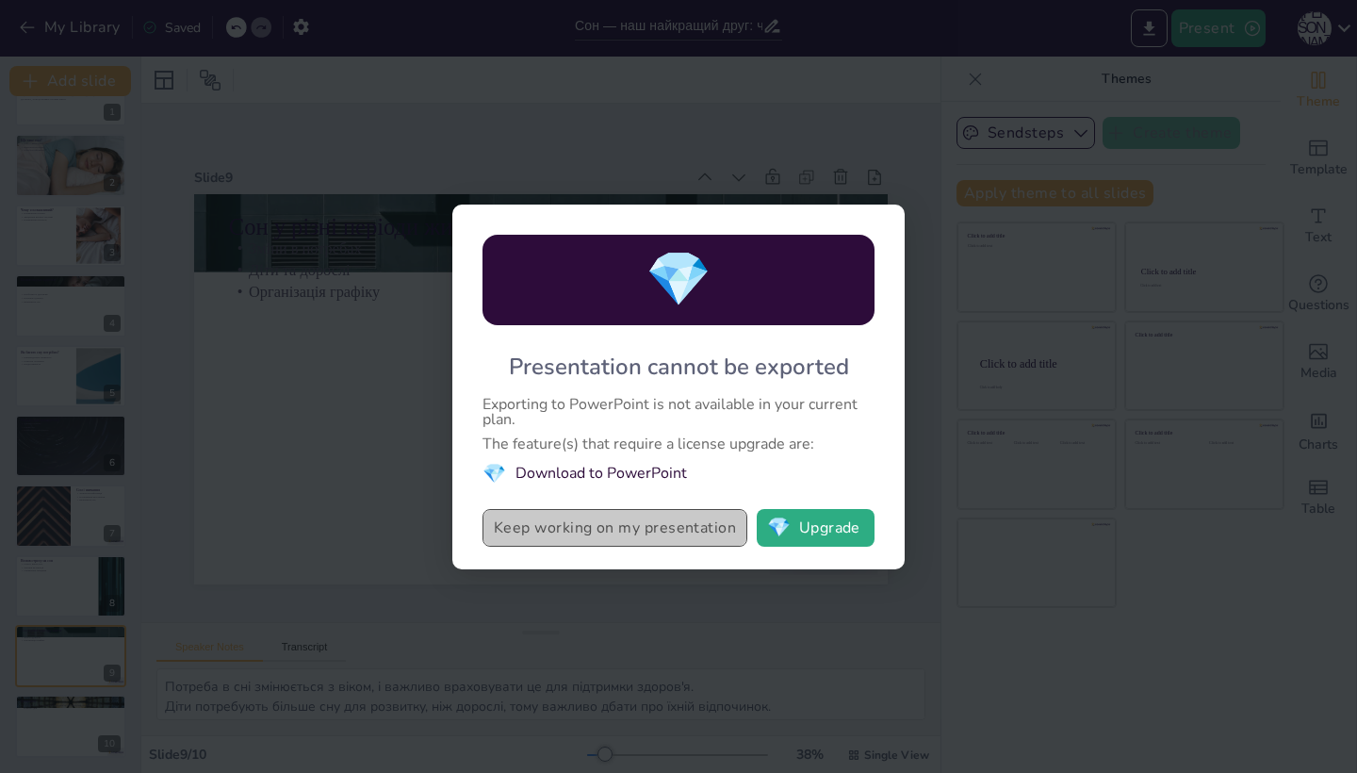
click at [698, 530] on button "Keep working on my presentation" at bounding box center [615, 528] width 265 height 38
